Goal: Complete application form

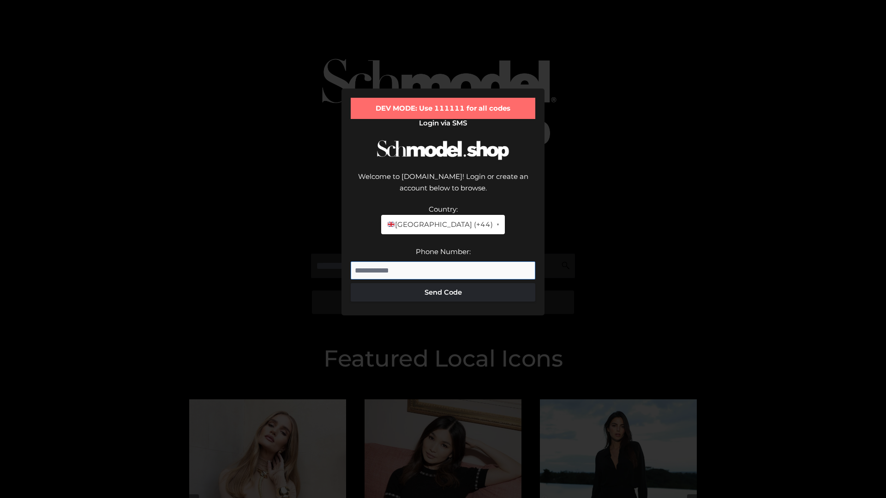
click at [443, 262] on input "Phone Number:" at bounding box center [443, 271] width 185 height 18
type input "**********"
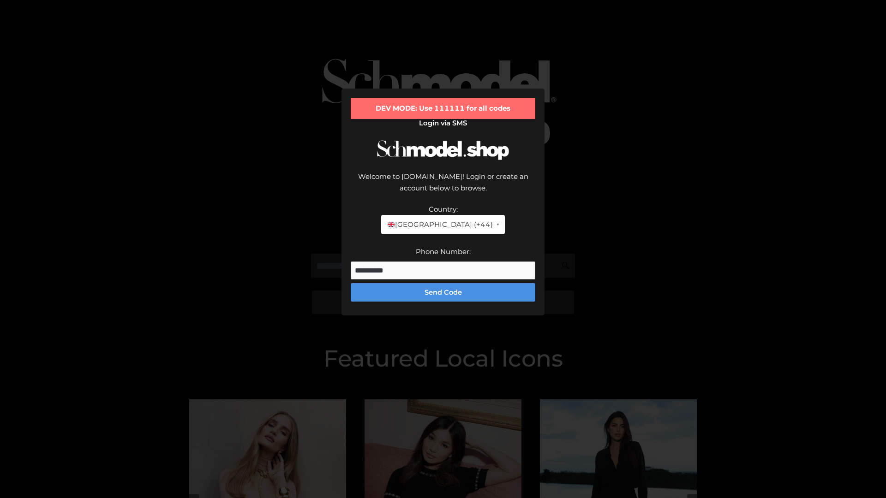
click at [443, 283] on button "Send Code" at bounding box center [443, 292] width 185 height 18
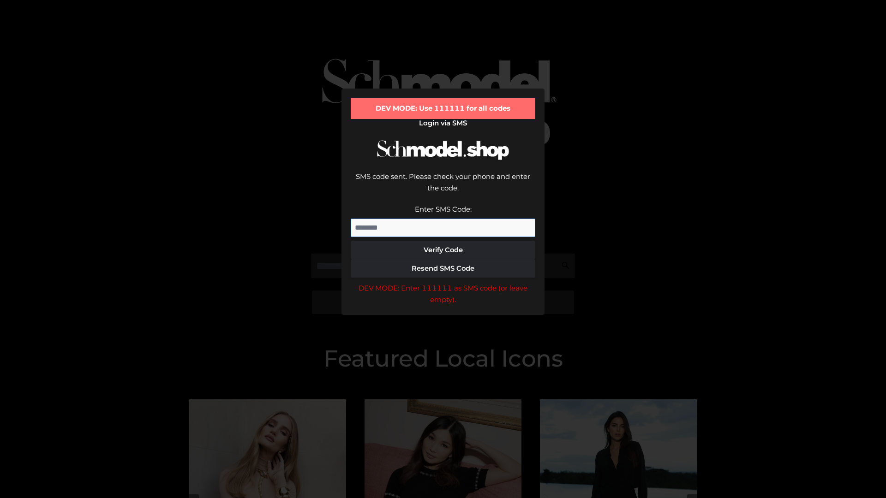
click at [443, 219] on input "Enter SMS Code:" at bounding box center [443, 228] width 185 height 18
type input "******"
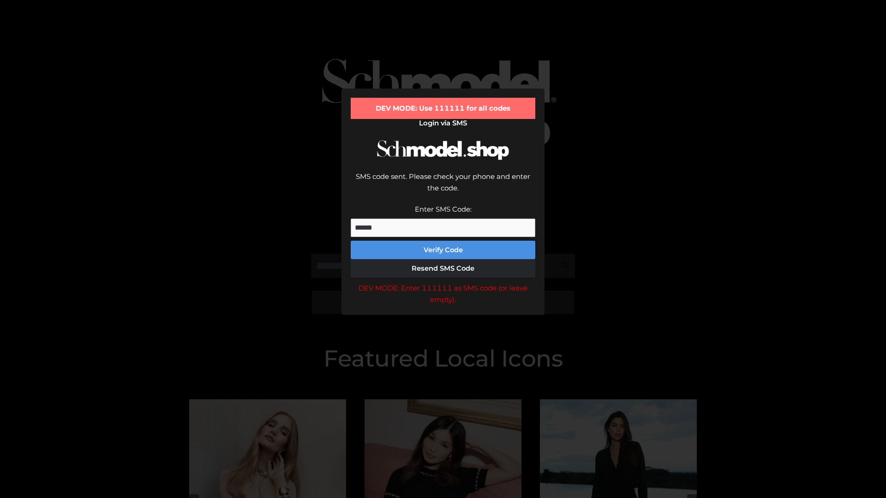
click at [443, 241] on button "Verify Code" at bounding box center [443, 250] width 185 height 18
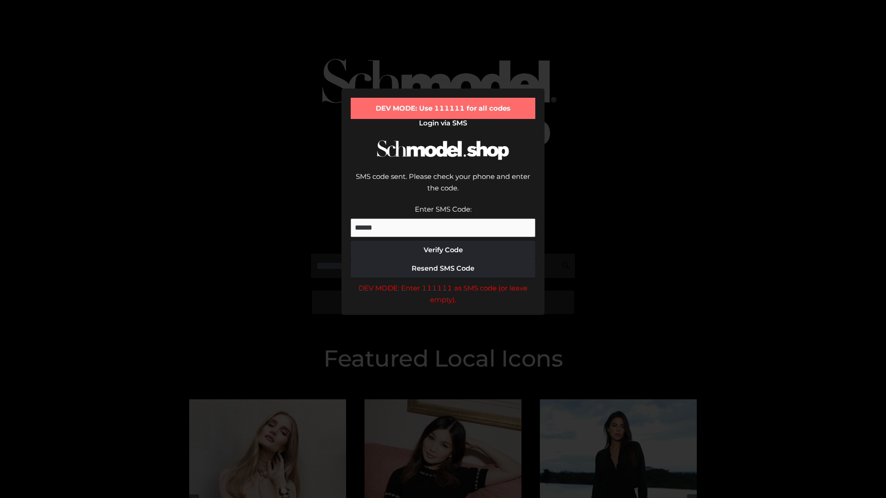
click at [443, 282] on div "DEV MODE: Enter 111111 as SMS code (or leave empty)." at bounding box center [443, 294] width 185 height 24
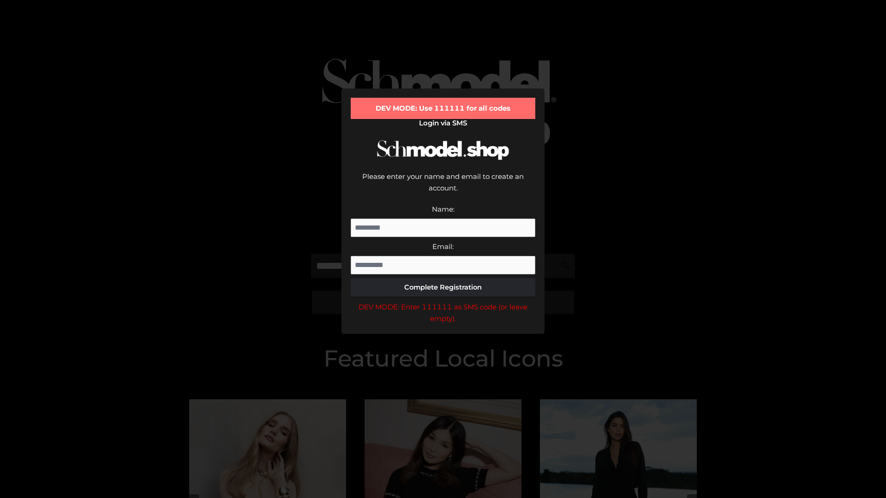
click at [443, 301] on div "DEV MODE: Enter 111111 as SMS code (or leave empty)." at bounding box center [443, 313] width 185 height 24
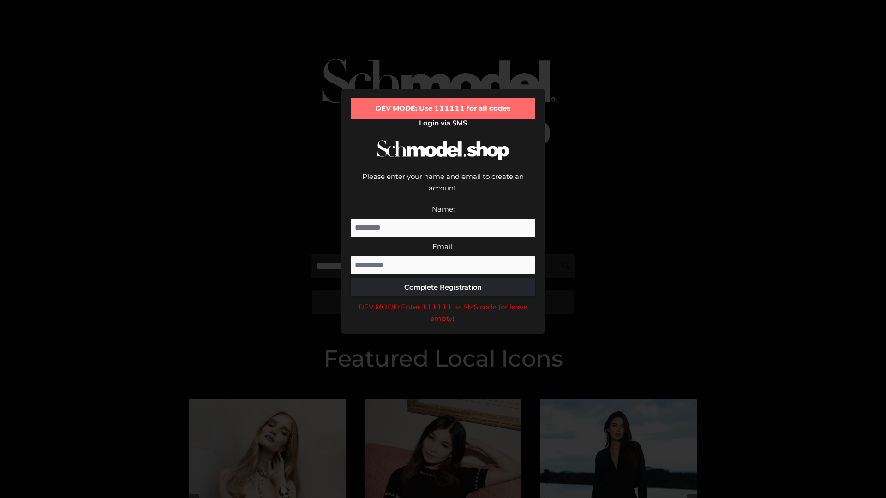
click at [443, 301] on div "DEV MODE: Enter 111111 as SMS code (or leave empty)." at bounding box center [443, 313] width 185 height 24
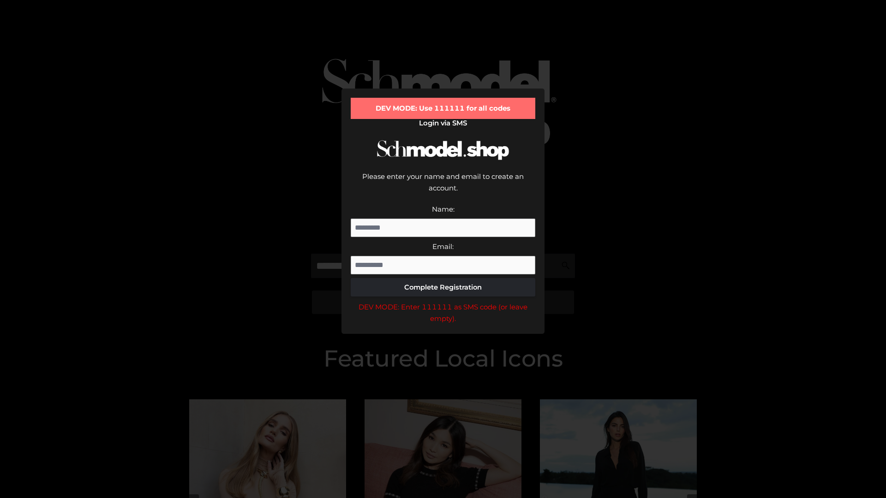
click at [443, 301] on div "DEV MODE: Enter 111111 as SMS code (or leave empty)." at bounding box center [443, 313] width 185 height 24
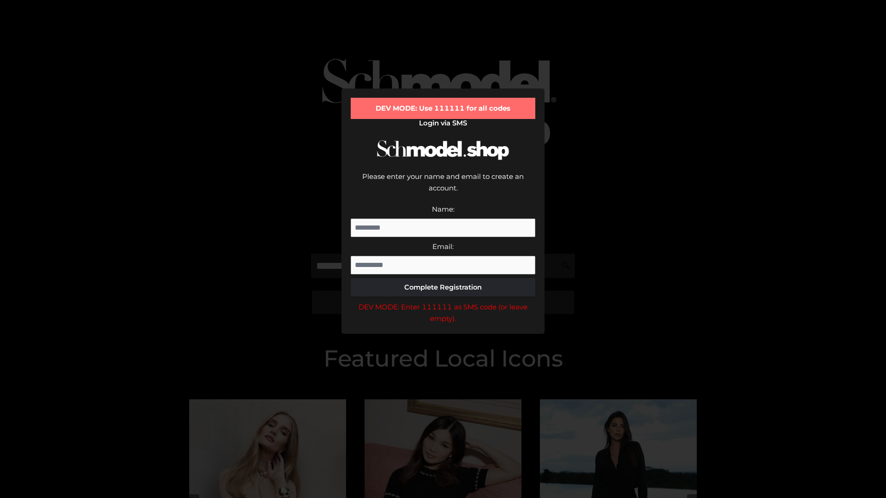
click at [443, 301] on div "DEV MODE: Enter 111111 as SMS code (or leave empty)." at bounding box center [443, 313] width 185 height 24
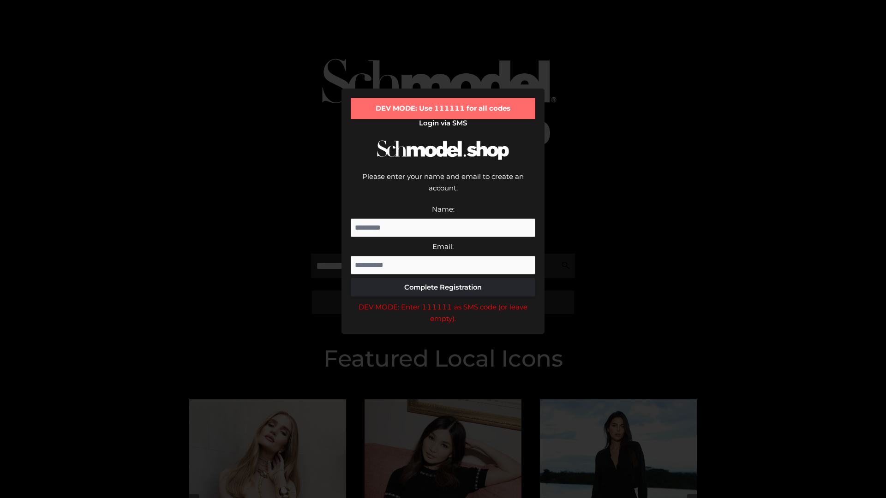
click at [443, 301] on div "DEV MODE: Enter 111111 as SMS code (or leave empty)." at bounding box center [443, 313] width 185 height 24
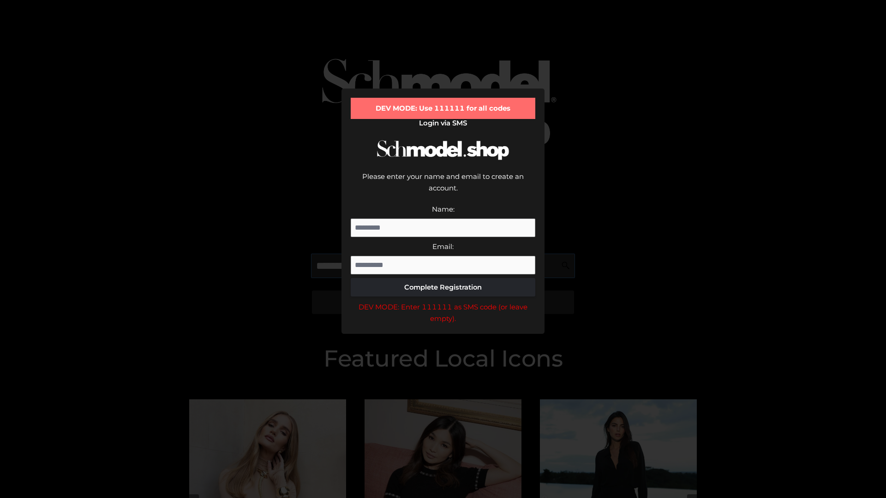
scroll to position [0, 48]
click at [443, 301] on div "DEV MODE: Enter 111111 as SMS code (or leave empty)." at bounding box center [443, 313] width 185 height 24
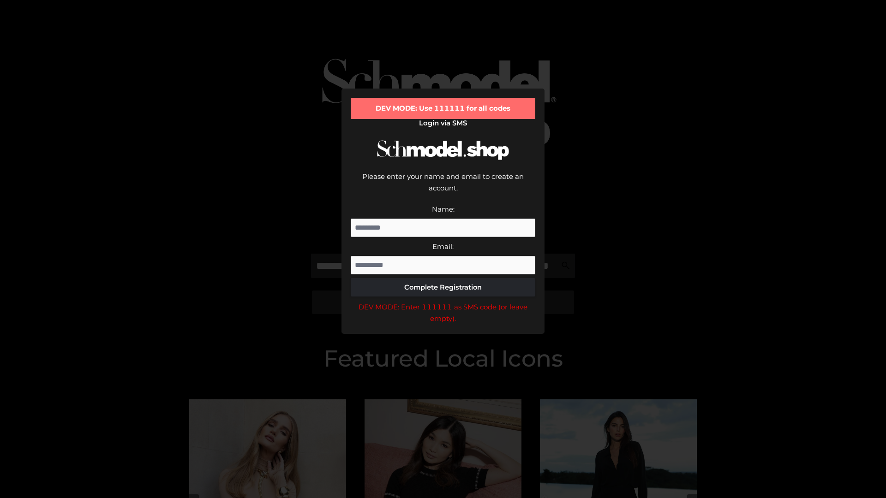
click at [443, 301] on div "DEV MODE: Enter 111111 as SMS code (or leave empty)." at bounding box center [443, 313] width 185 height 24
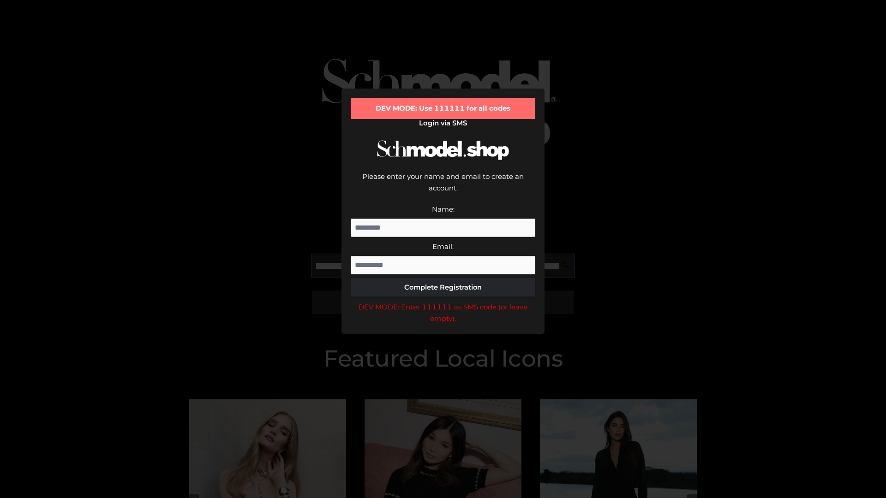
scroll to position [0, 101]
click at [443, 301] on div "DEV MODE: Enter 111111 as SMS code (or leave empty)." at bounding box center [443, 313] width 185 height 24
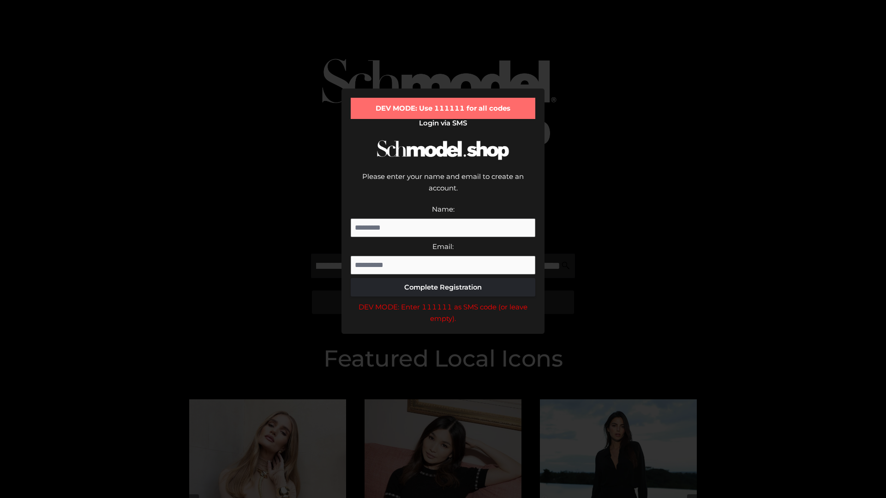
click at [443, 301] on div "DEV MODE: Enter 111111 as SMS code (or leave empty)." at bounding box center [443, 313] width 185 height 24
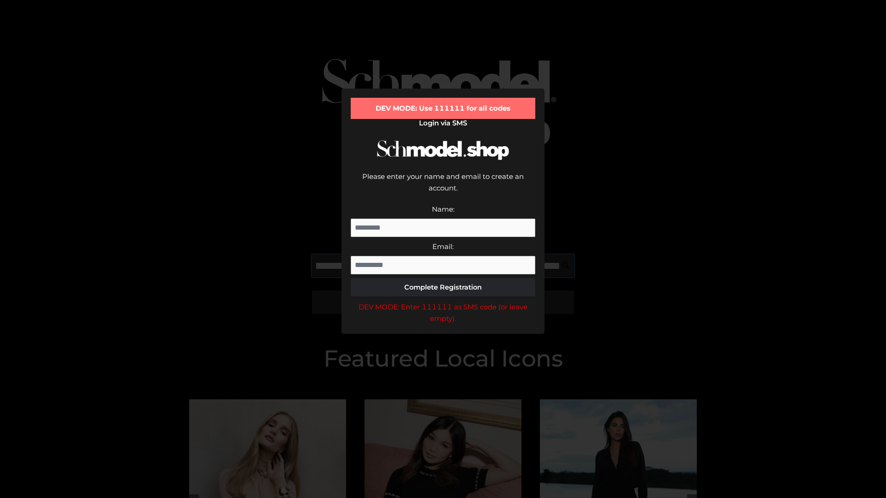
scroll to position [0, 156]
click at [443, 301] on div "DEV MODE: Enter 111111 as SMS code (or leave empty)." at bounding box center [443, 313] width 185 height 24
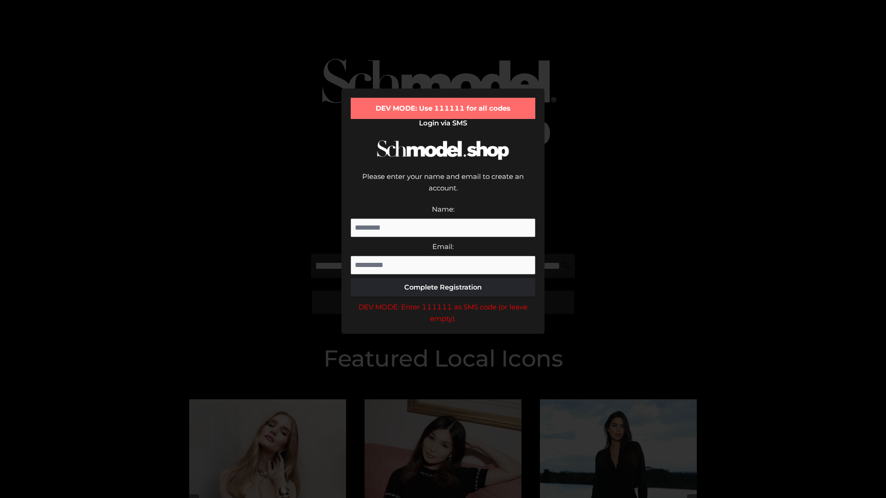
click at [443, 301] on div "DEV MODE: Enter 111111 as SMS code (or leave empty)." at bounding box center [443, 313] width 185 height 24
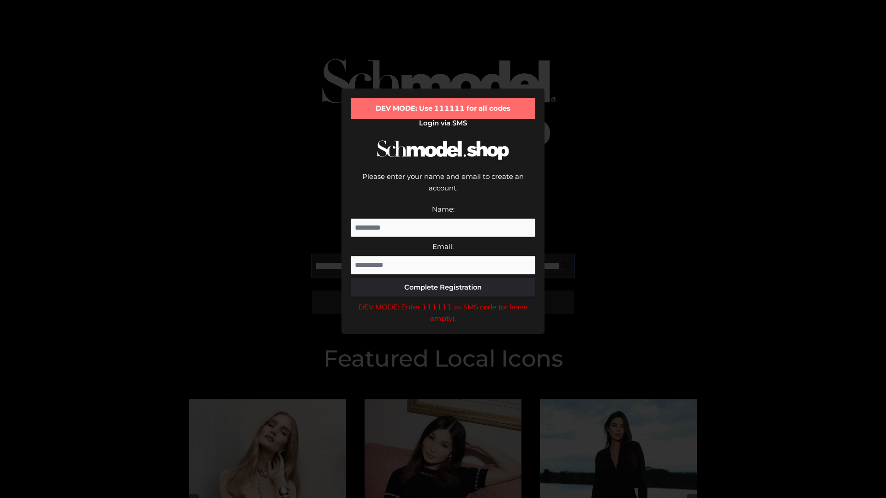
scroll to position [0, 215]
click at [443, 301] on div "DEV MODE: Enter 111111 as SMS code (or leave empty)." at bounding box center [443, 313] width 185 height 24
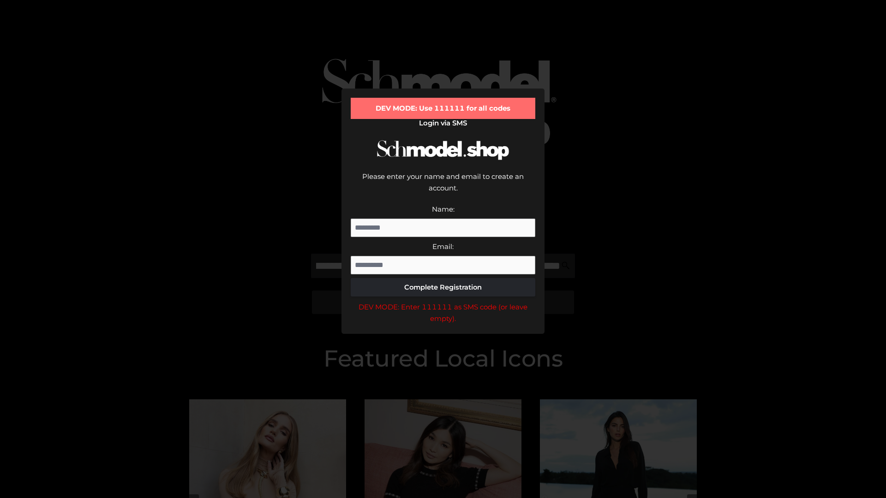
click at [443, 301] on div "DEV MODE: Enter 111111 as SMS code (or leave empty)." at bounding box center [443, 313] width 185 height 24
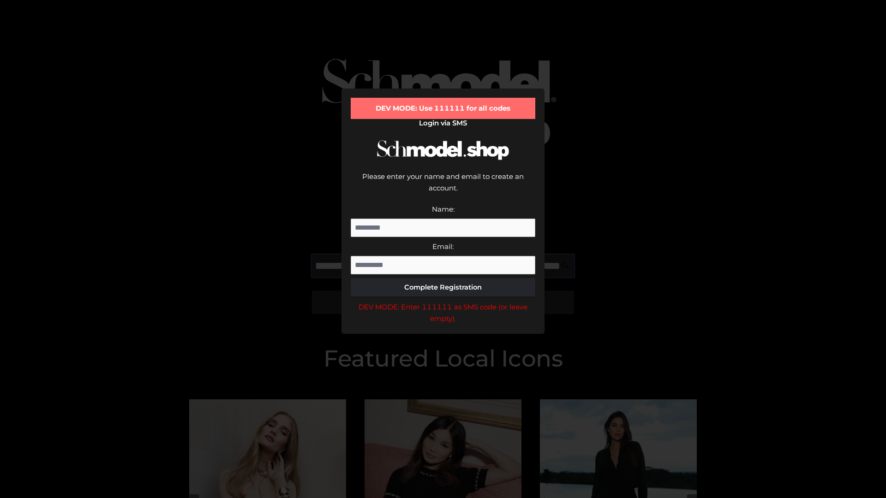
scroll to position [0, 268]
click at [443, 301] on div "DEV MODE: Enter 111111 as SMS code (or leave empty)." at bounding box center [443, 313] width 185 height 24
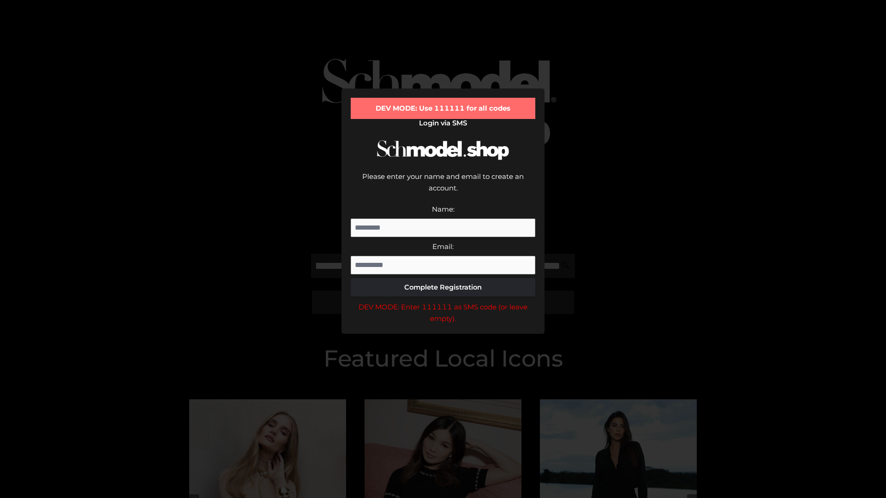
click at [443, 301] on div "DEV MODE: Enter 111111 as SMS code (or leave empty)." at bounding box center [443, 313] width 185 height 24
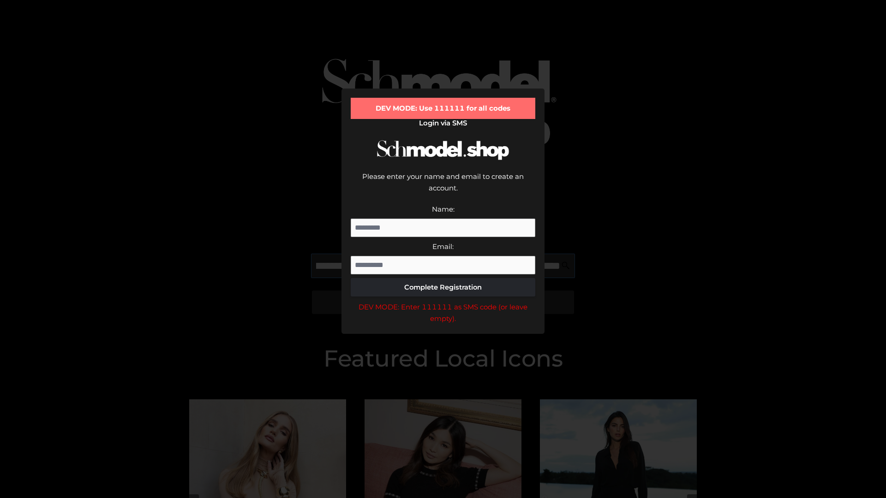
scroll to position [0, 324]
click at [443, 301] on div "DEV MODE: Enter 111111 as SMS code (or leave empty)." at bounding box center [443, 313] width 185 height 24
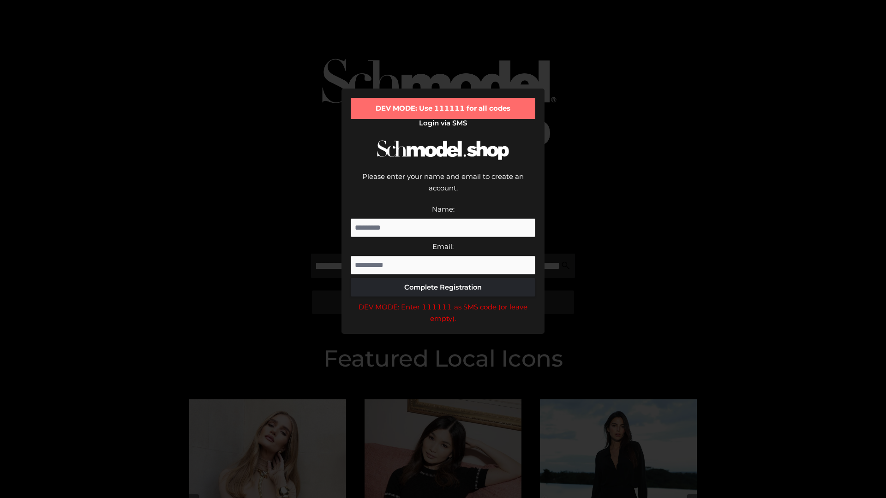
click at [443, 301] on div "DEV MODE: Enter 111111 as SMS code (or leave empty)." at bounding box center [443, 313] width 185 height 24
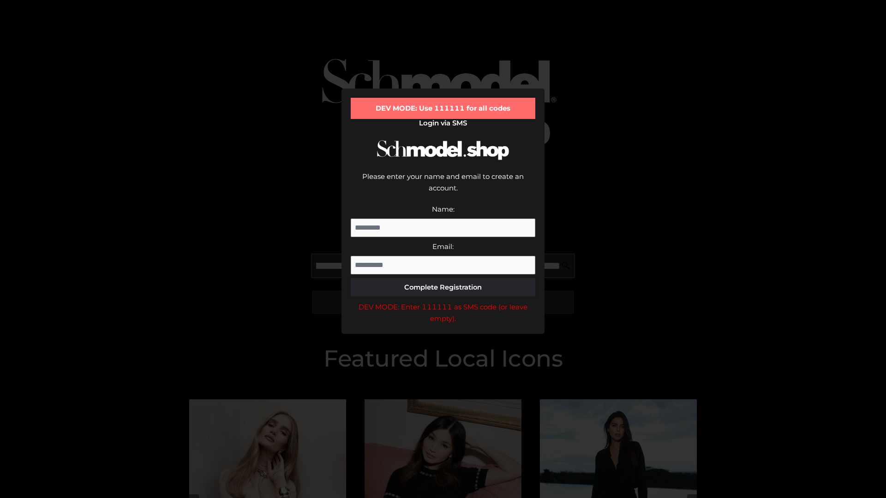
scroll to position [0, 382]
click at [443, 301] on div "DEV MODE: Enter 111111 as SMS code (or leave empty)." at bounding box center [443, 313] width 185 height 24
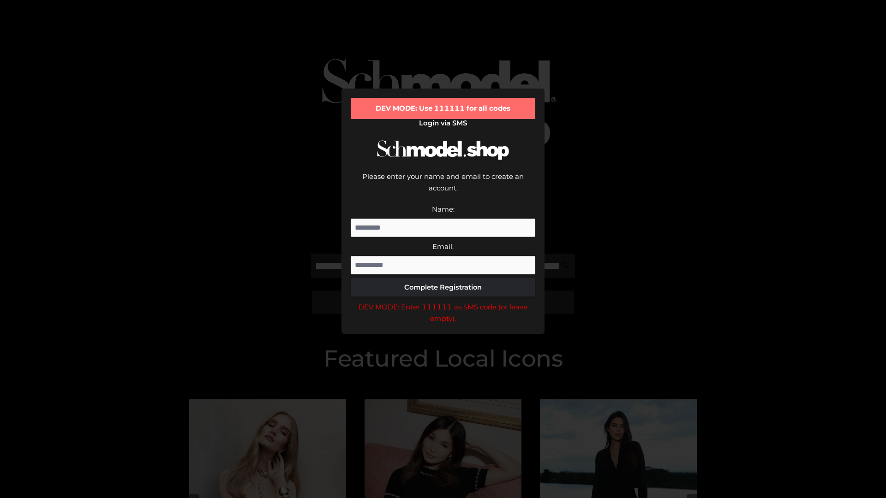
click at [443, 301] on div "DEV MODE: Enter 111111 as SMS code (or leave empty)." at bounding box center [443, 313] width 185 height 24
type input "**********"
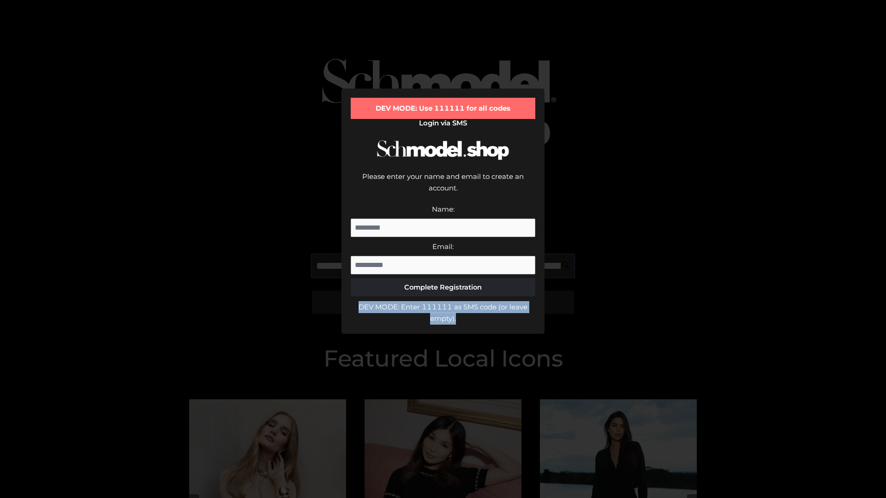
scroll to position [0, 421]
